Goal: Communication & Community: Answer question/provide support

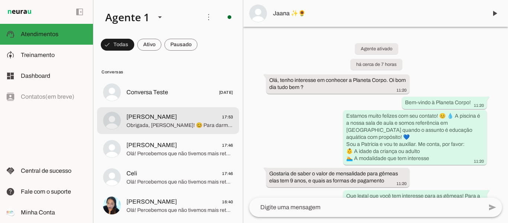
click at [207, 119] on span "[PERSON_NAME] 17:53" at bounding box center [179, 116] width 107 height 9
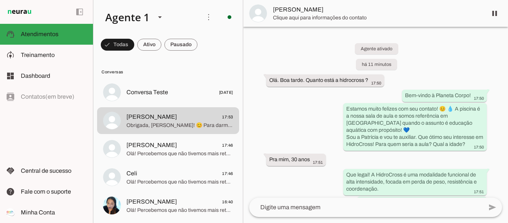
scroll to position [99, 0]
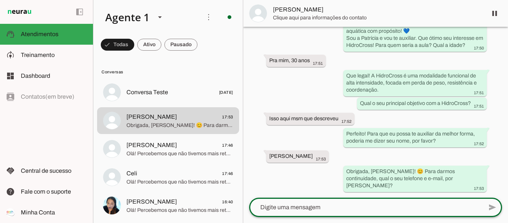
click at [374, 205] on textarea at bounding box center [366, 207] width 234 height 9
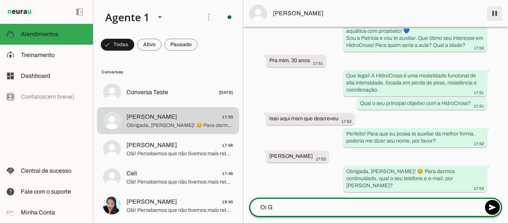
type textarea "Oi G"
type md-outlined-text-field "Oi G"
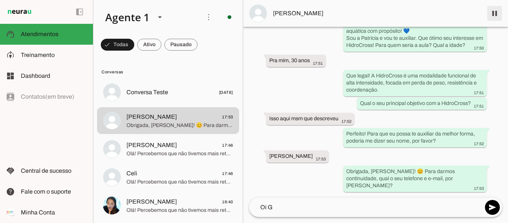
click at [496, 9] on span at bounding box center [495, 13] width 18 height 18
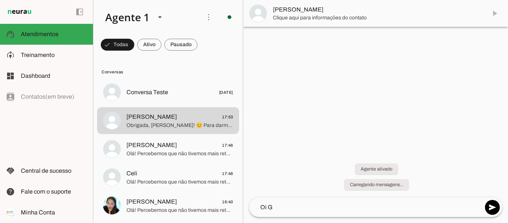
scroll to position [0, 0]
click at [276, 203] on textarea "Oi G" at bounding box center [366, 207] width 234 height 9
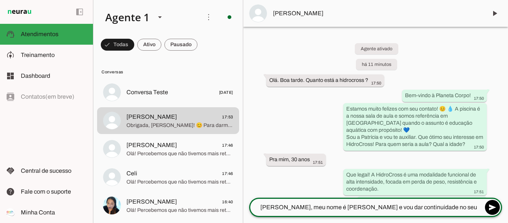
type textarea "[PERSON_NAME], meu nome é [PERSON_NAME] e vou dar continuidade no seu atendimen…"
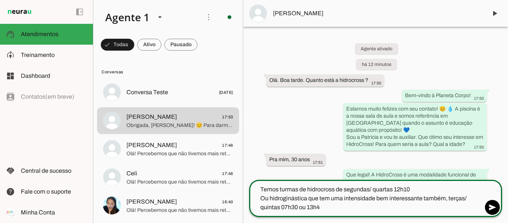
type textarea "Temos turmas de hidrocross de segundas/ quartas 12h10 Ou hidroginástica que tem…"
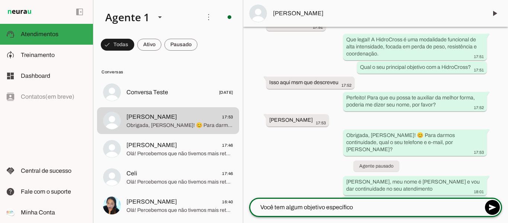
scroll to position [190, 0]
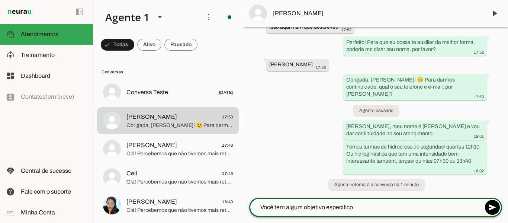
type textarea "Você tem algum objetivo específico?"
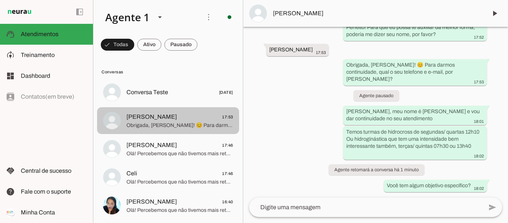
click at [186, 117] on span "[PERSON_NAME] 17:53" at bounding box center [179, 116] width 107 height 9
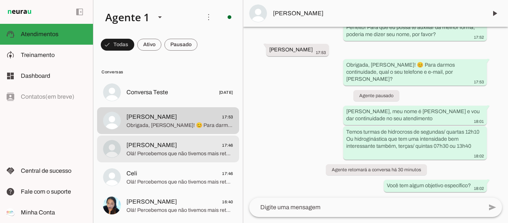
click at [188, 147] on span "[PERSON_NAME] 17:46" at bounding box center [179, 145] width 107 height 9
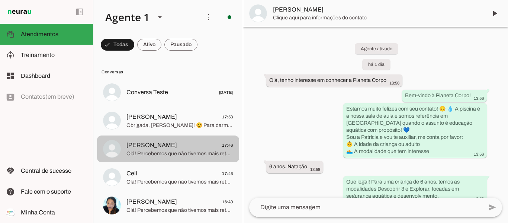
scroll to position [960, 0]
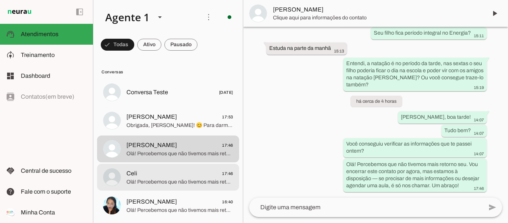
click at [197, 177] on span "Celi 17:46" at bounding box center [179, 173] width 107 height 9
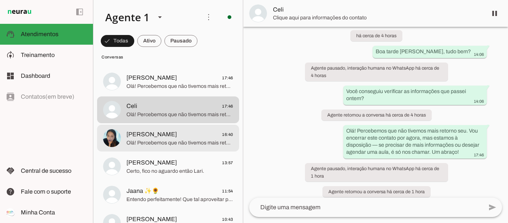
scroll to position [74, 0]
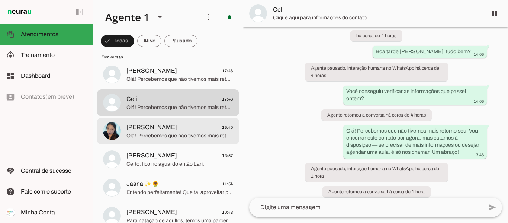
click at [174, 139] on span "Olá! Percebemos que não tivemos mais retorno seu. Vou encerrar este contato por…" at bounding box center [179, 135] width 107 height 7
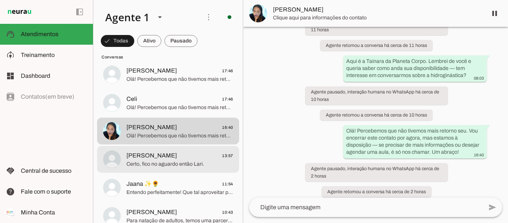
click at [186, 158] on span "[PERSON_NAME] 13:57" at bounding box center [179, 155] width 107 height 9
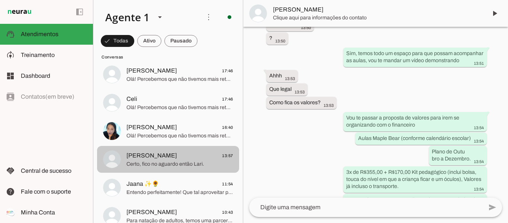
scroll to position [1641, 0]
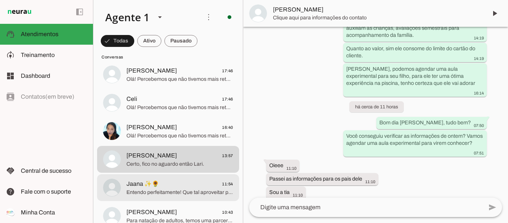
click at [192, 192] on span "Entendo perfeitamente! Que tal aproveitar para conhecer nossa escola com uma au…" at bounding box center [179, 192] width 107 height 7
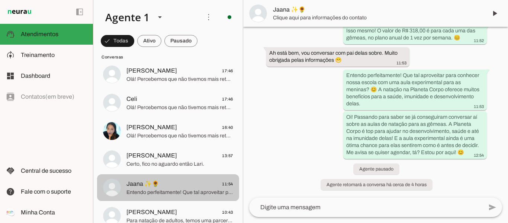
click at [185, 163] on span "Certo, fico no aguardo então Lari." at bounding box center [179, 163] width 107 height 7
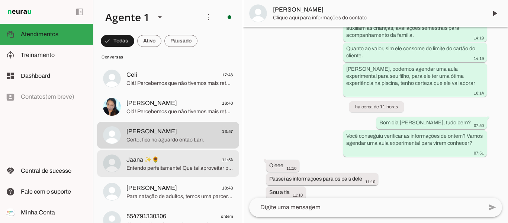
scroll to position [112, 0]
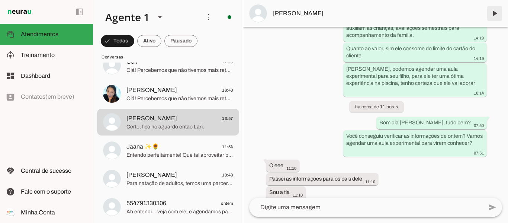
click at [496, 10] on span at bounding box center [495, 13] width 18 height 18
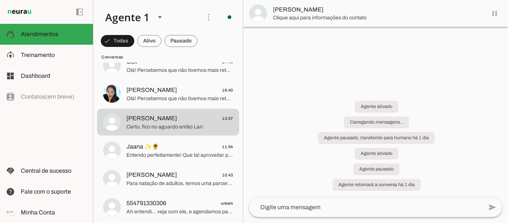
scroll to position [0, 0]
click at [494, 15] on md-item "[PERSON_NAME]" at bounding box center [375, 13] width 265 height 27
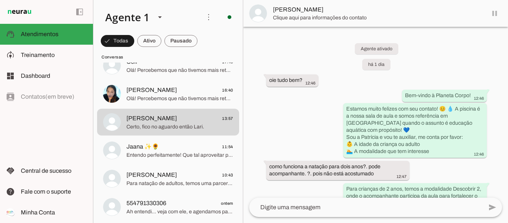
click at [494, 14] on md-item "[PERSON_NAME]" at bounding box center [375, 13] width 265 height 27
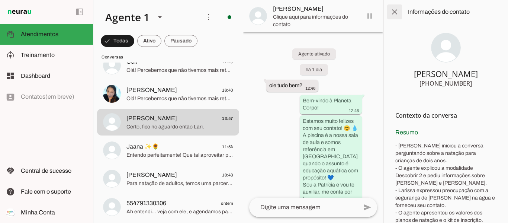
click at [395, 13] on span at bounding box center [395, 12] width 18 height 18
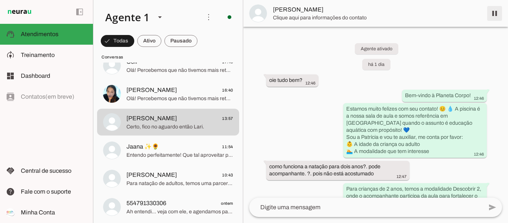
click at [496, 16] on span at bounding box center [495, 13] width 18 height 18
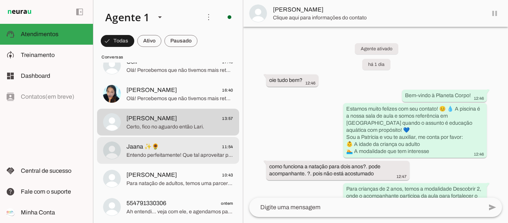
click at [169, 152] on span "Entendo perfeitamente! Que tal aproveitar para conhecer nossa escola com uma au…" at bounding box center [179, 154] width 107 height 7
